Goal: Find specific page/section: Find specific page/section

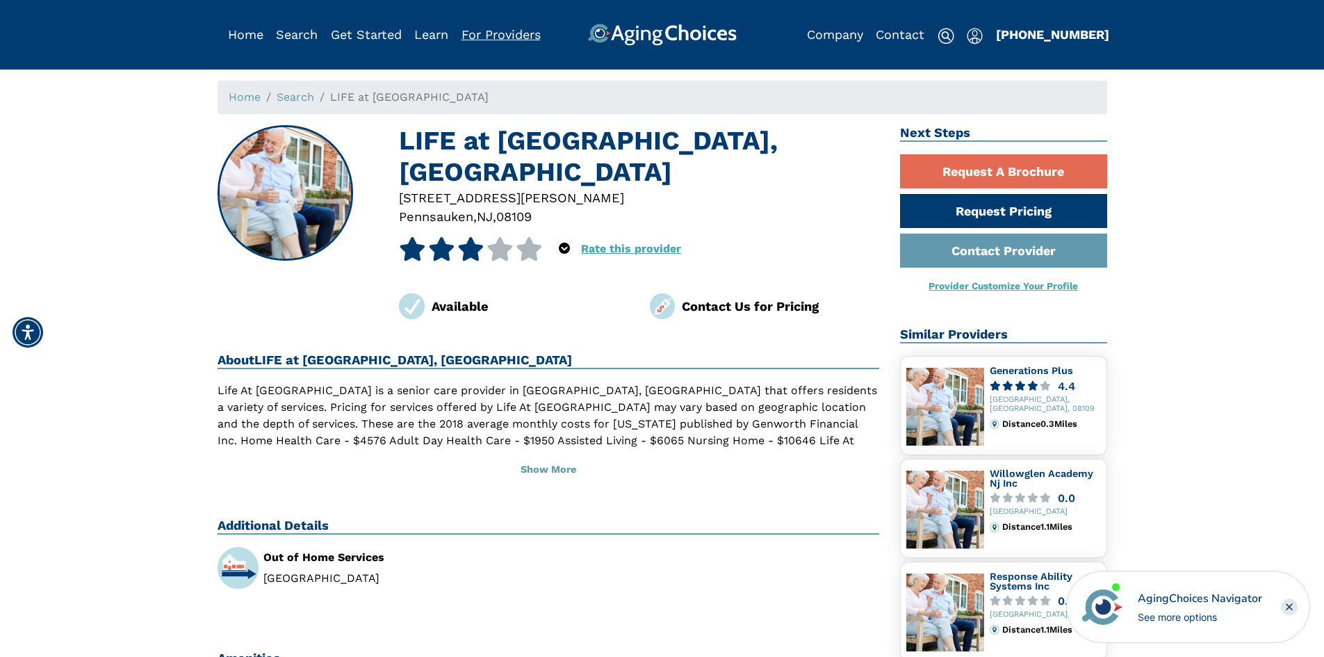
click at [490, 31] on link "For Providers" at bounding box center [500, 34] width 79 height 15
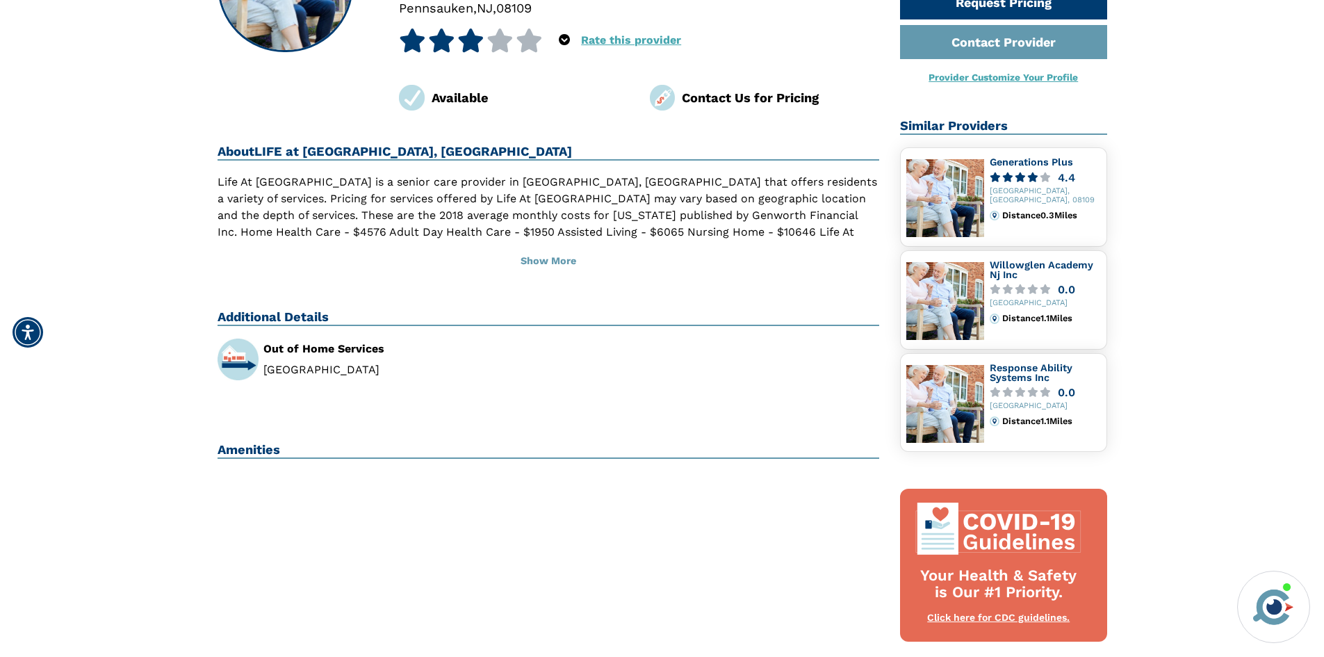
scroll to position [139, 0]
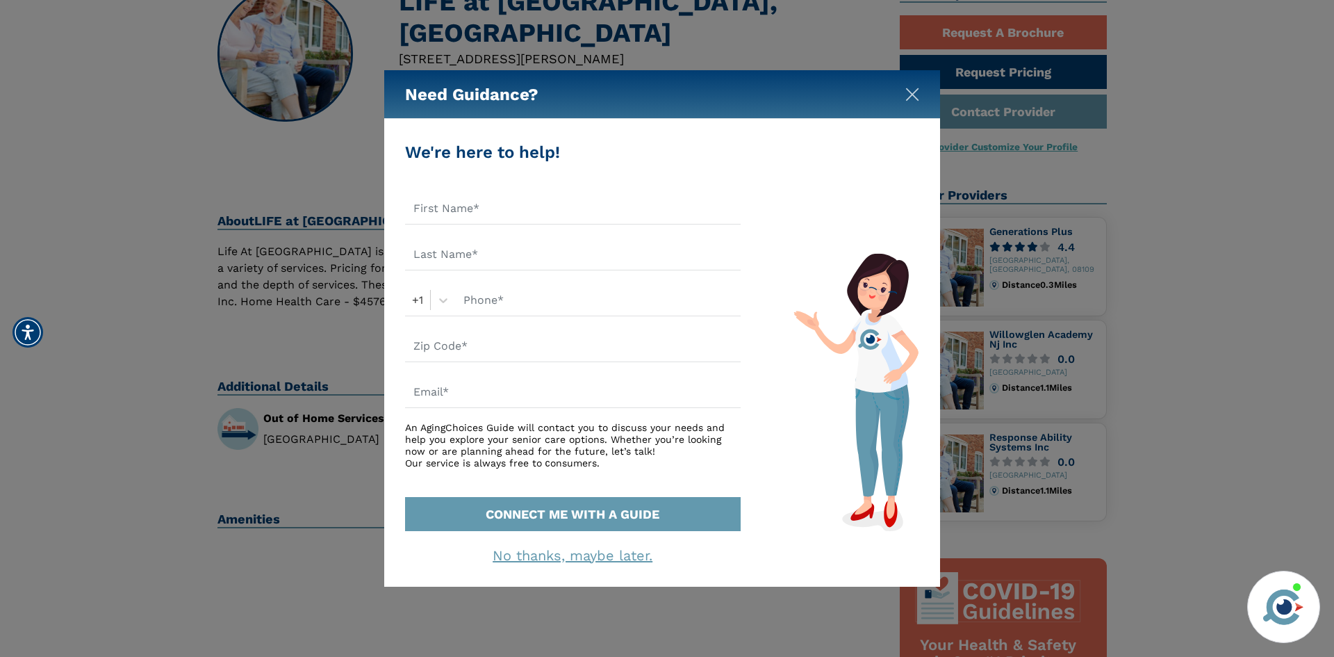
click at [914, 95] on img "Close" at bounding box center [912, 95] width 14 height 14
